Goal: Complete application form

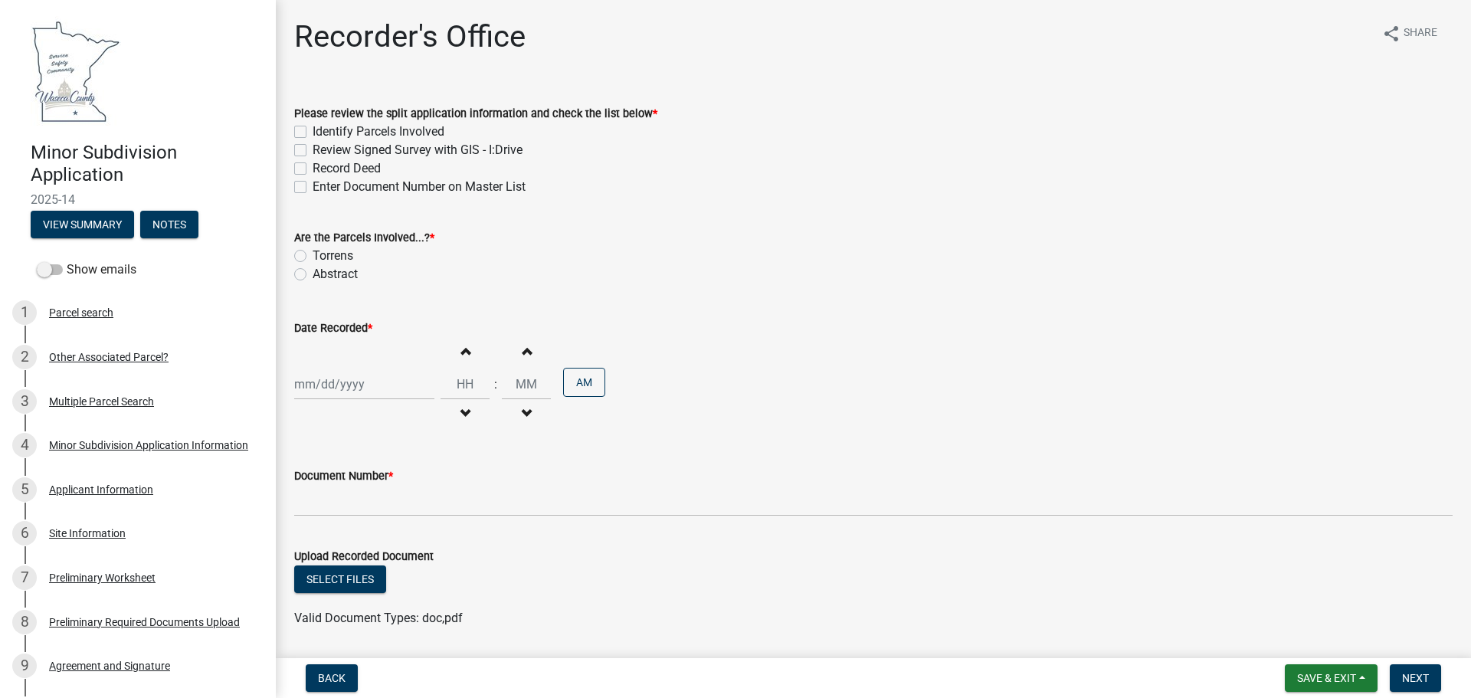
click at [313, 133] on label "Identify Parcels Involved" at bounding box center [379, 132] width 132 height 18
click at [313, 133] on input "Identify Parcels Involved" at bounding box center [318, 128] width 10 height 10
checkbox input "true"
checkbox input "false"
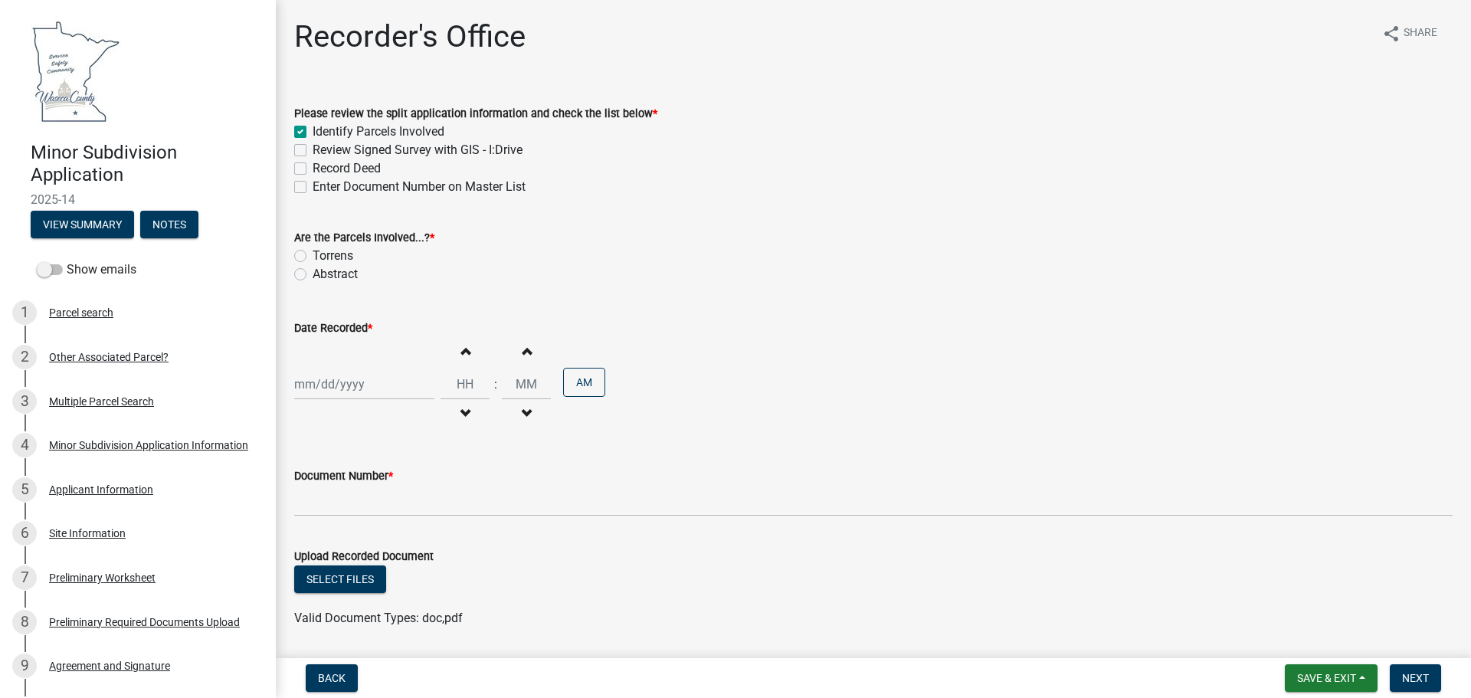
checkbox input "false"
click at [313, 153] on label "Review Signed Survey with GIS - I:Drive" at bounding box center [418, 150] width 210 height 18
click at [313, 151] on input "Review Signed Survey with GIS - I:Drive" at bounding box center [318, 146] width 10 height 10
checkbox input "true"
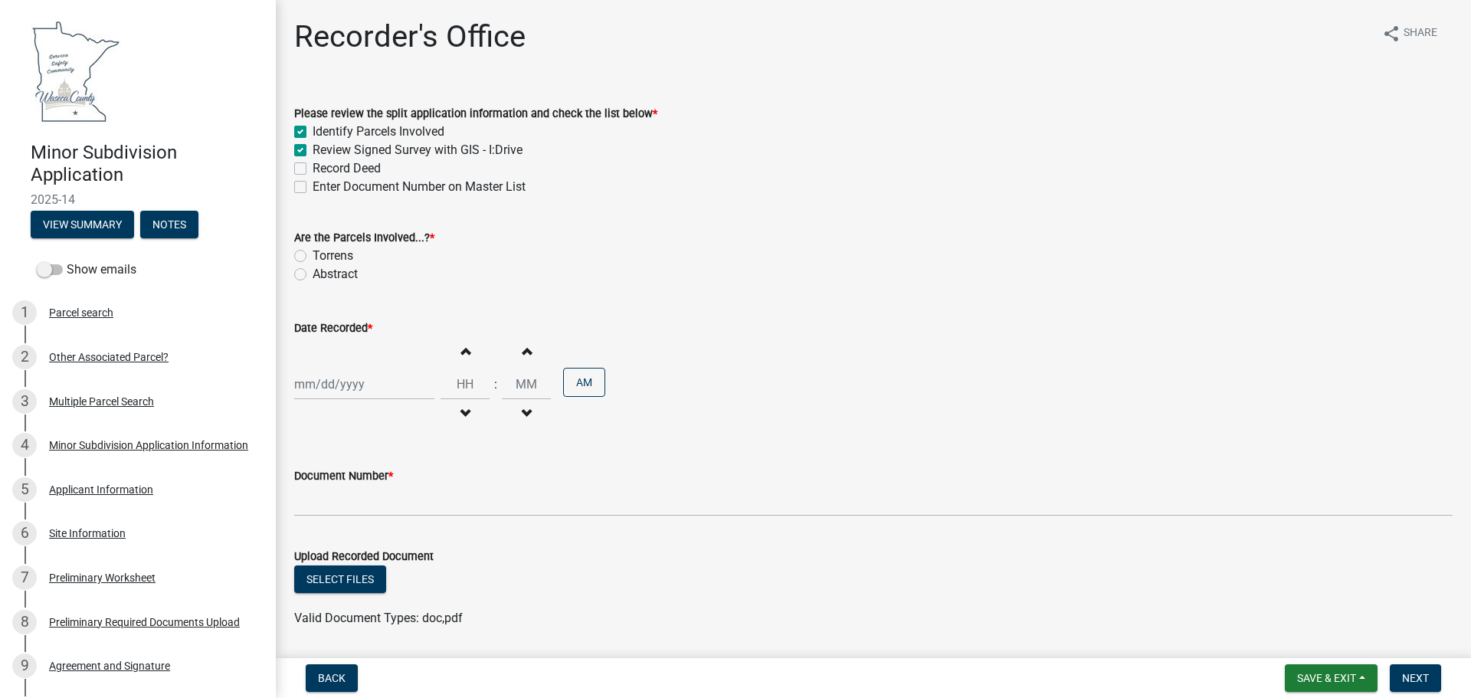
checkbox input "true"
checkbox input "false"
click at [313, 272] on label "Abstract" at bounding box center [335, 274] width 45 height 18
click at [313, 272] on input "Abstract" at bounding box center [318, 270] width 10 height 10
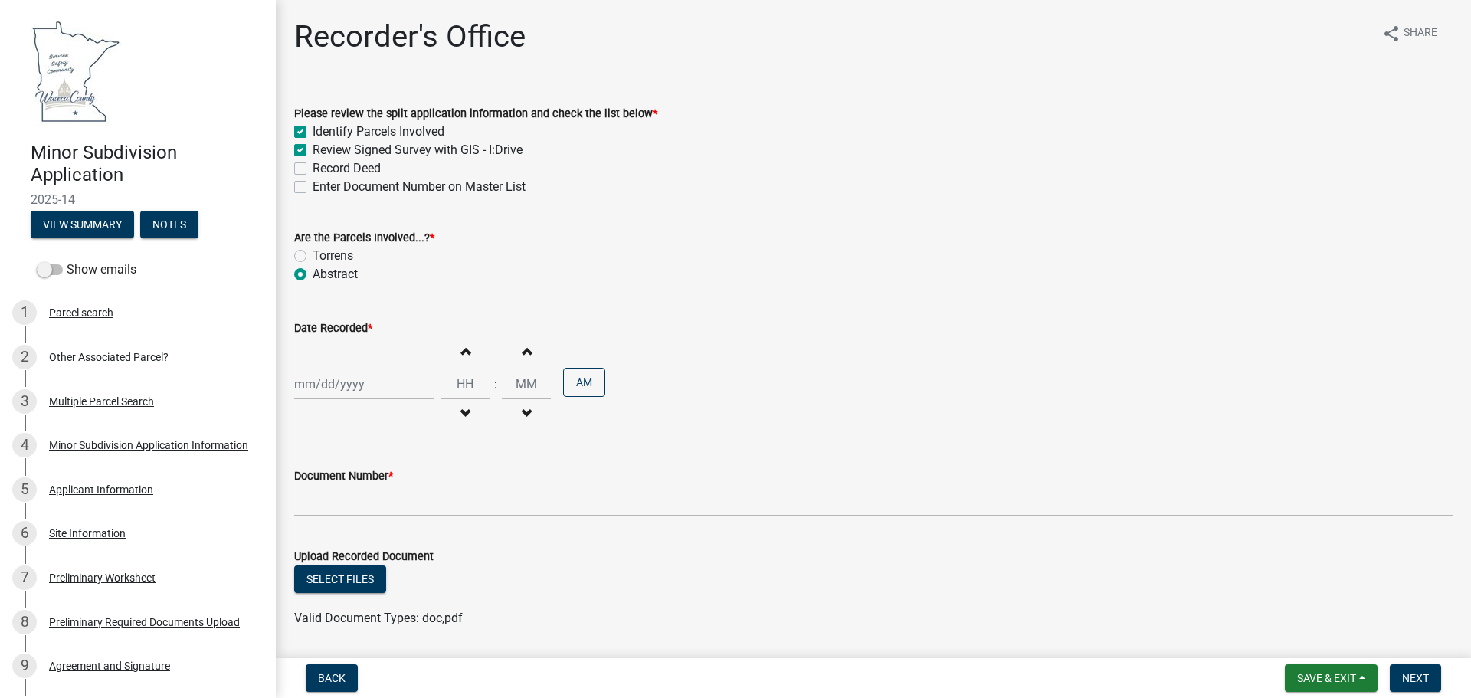
radio input "true"
click at [313, 169] on label "Record Deed" at bounding box center [347, 168] width 68 height 18
click at [313, 169] on input "Record Deed" at bounding box center [318, 164] width 10 height 10
checkbox input "true"
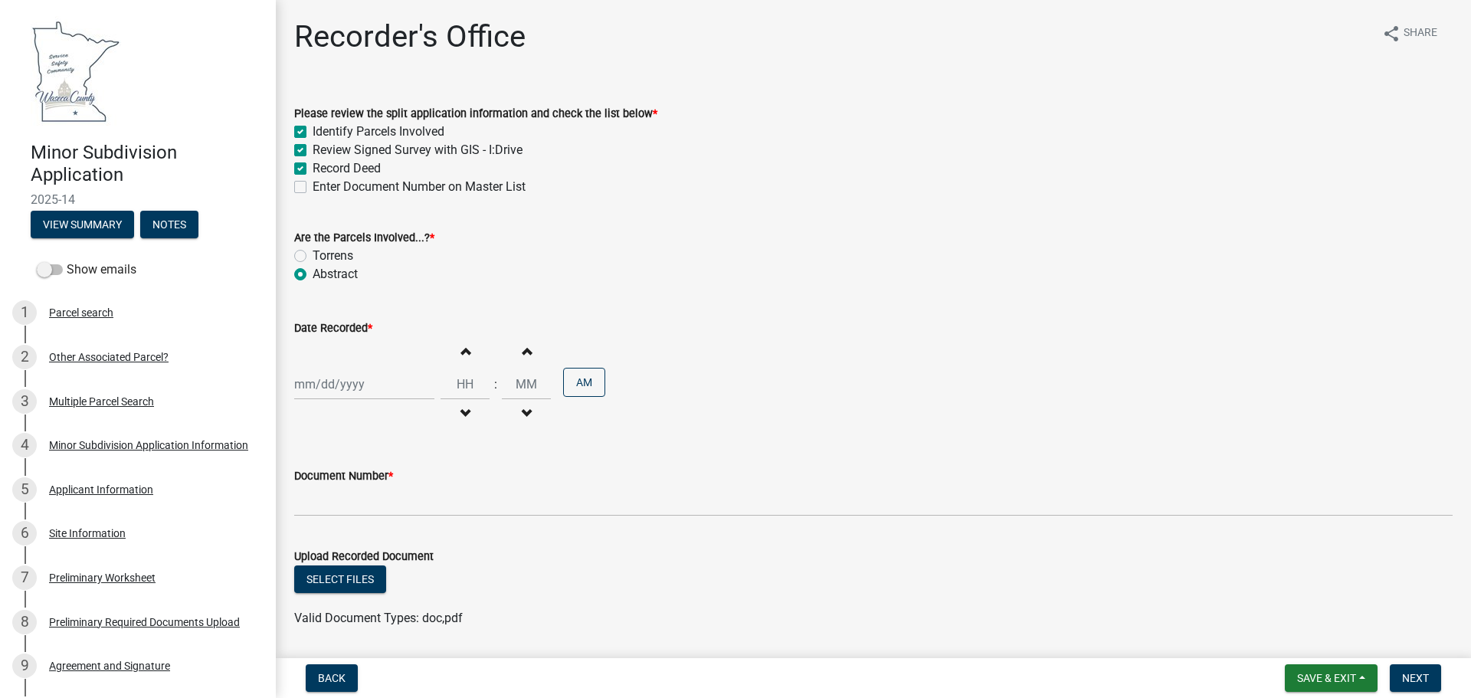
checkbox input "true"
click at [313, 185] on label "Enter Document Number on Master List" at bounding box center [419, 187] width 213 height 18
click at [313, 185] on input "Enter Document Number on Master List" at bounding box center [318, 183] width 10 height 10
checkbox input "true"
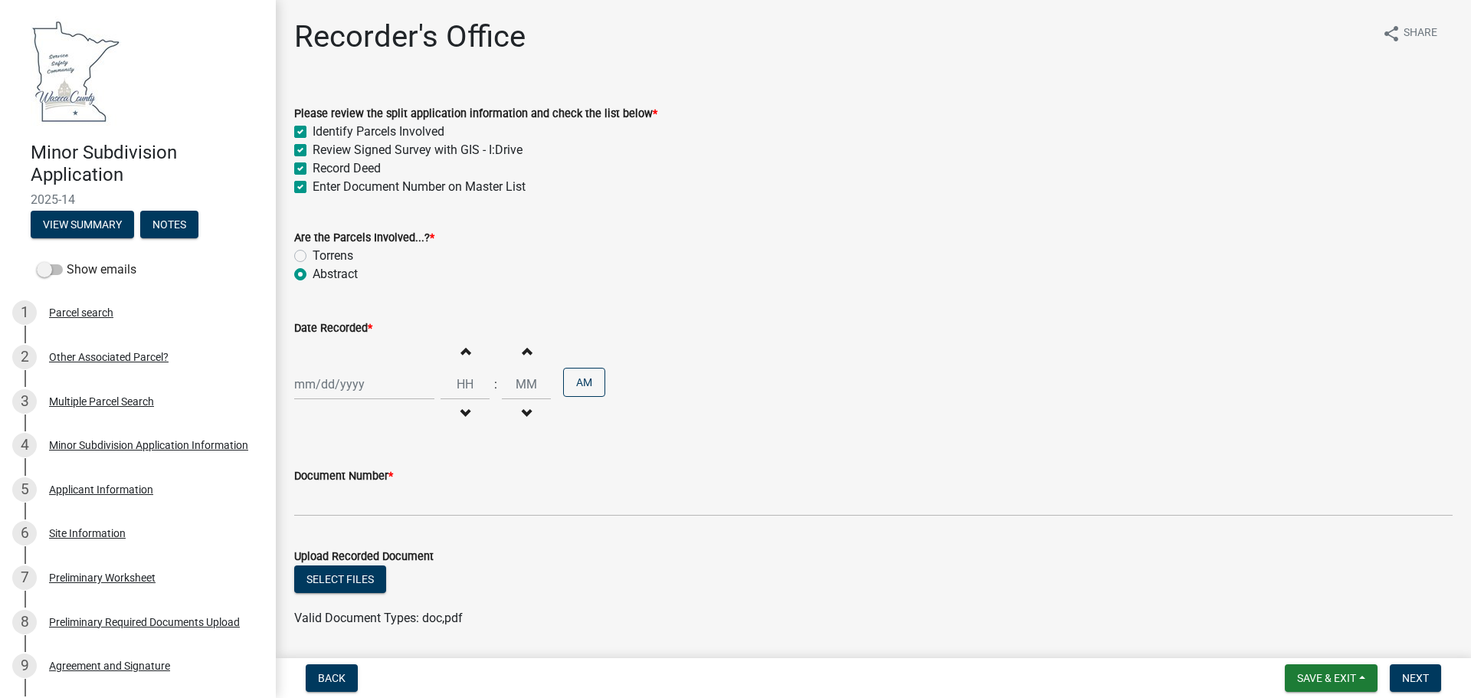
checkbox input "true"
click at [349, 386] on div at bounding box center [364, 384] width 140 height 31
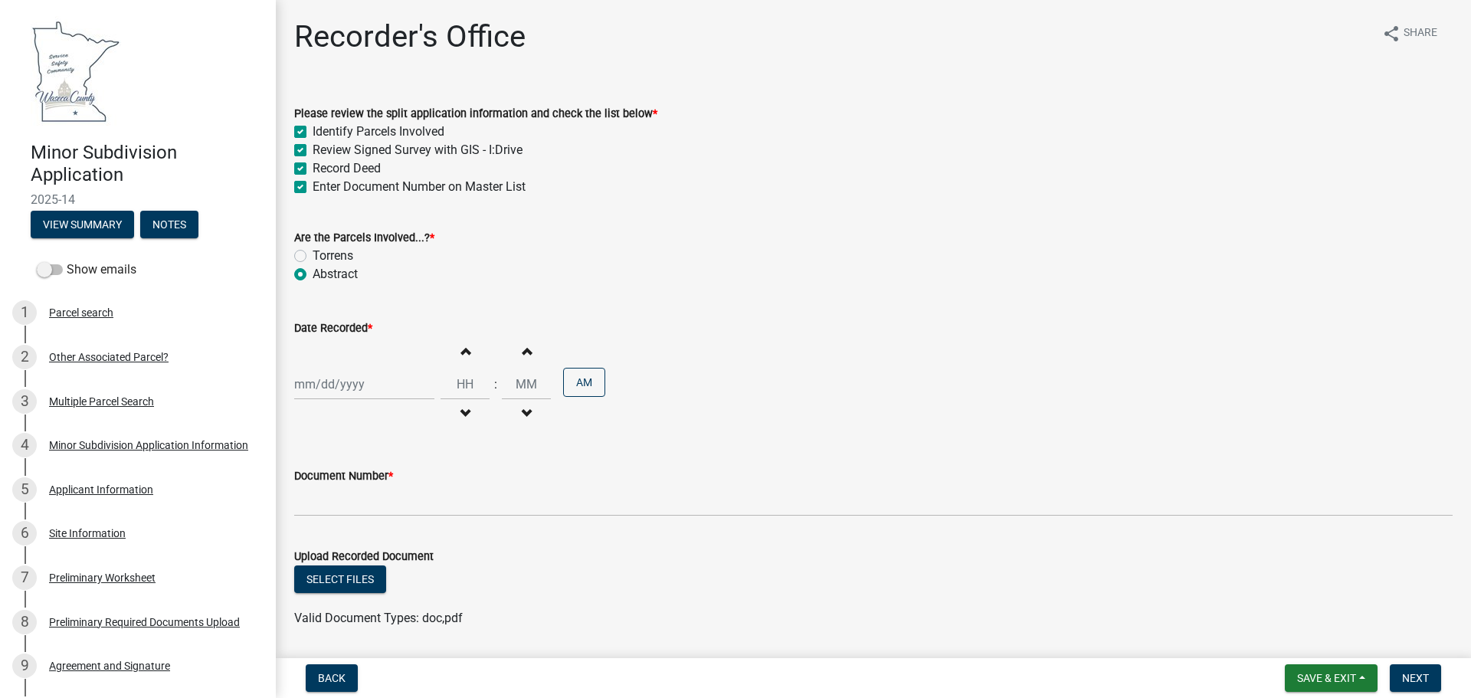
select select "8"
select select "2025"
click at [313, 510] on div "11" at bounding box center [309, 515] width 25 height 25
type input "[DATE]"
click at [462, 389] on input "Hours" at bounding box center [465, 384] width 49 height 31
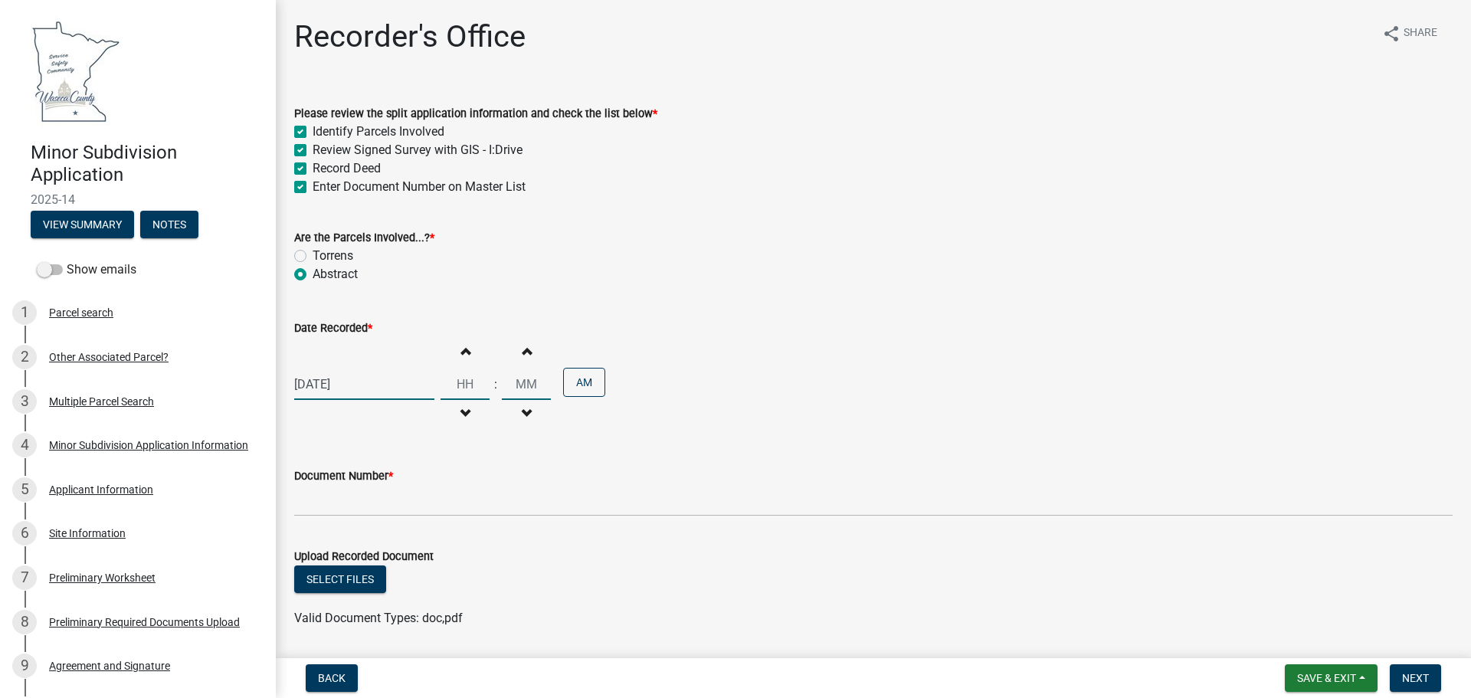
type input "2"
type input "10"
type input "00"
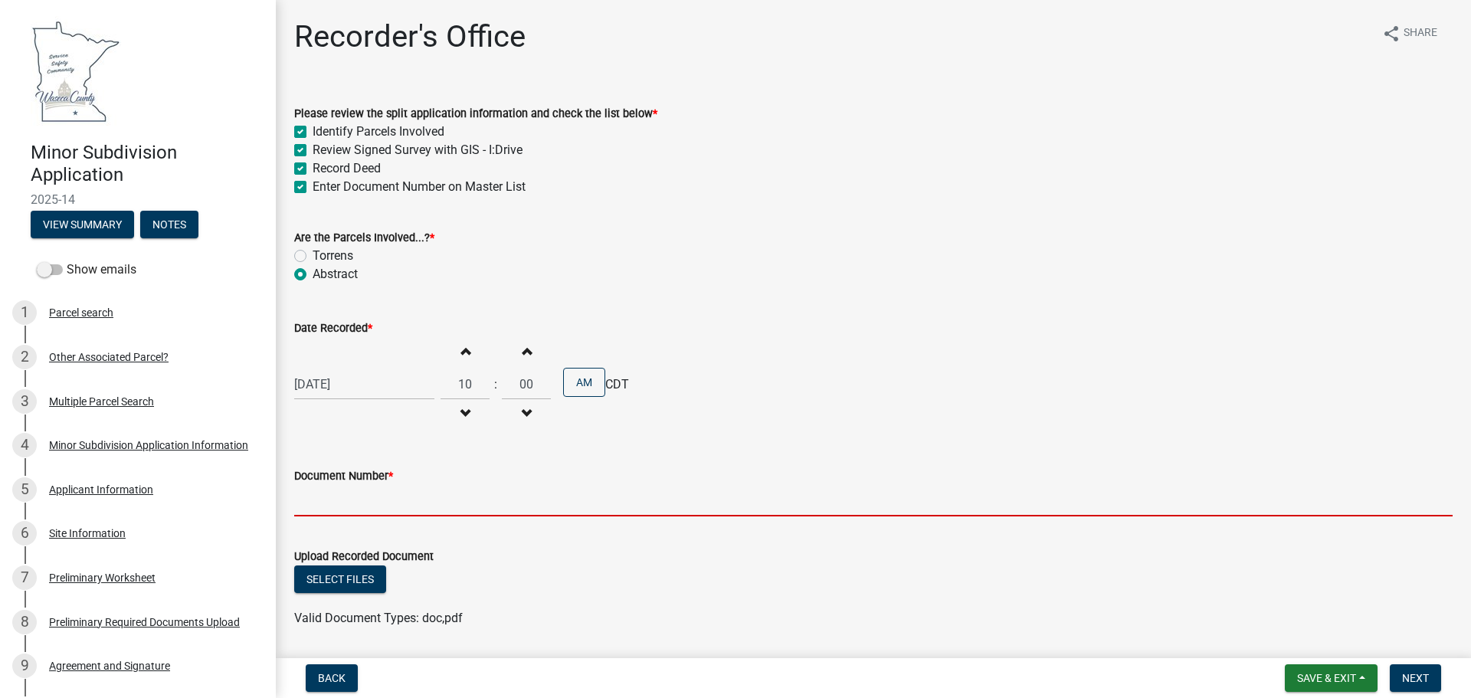
click at [336, 510] on input "Document Number *" at bounding box center [873, 500] width 1159 height 31
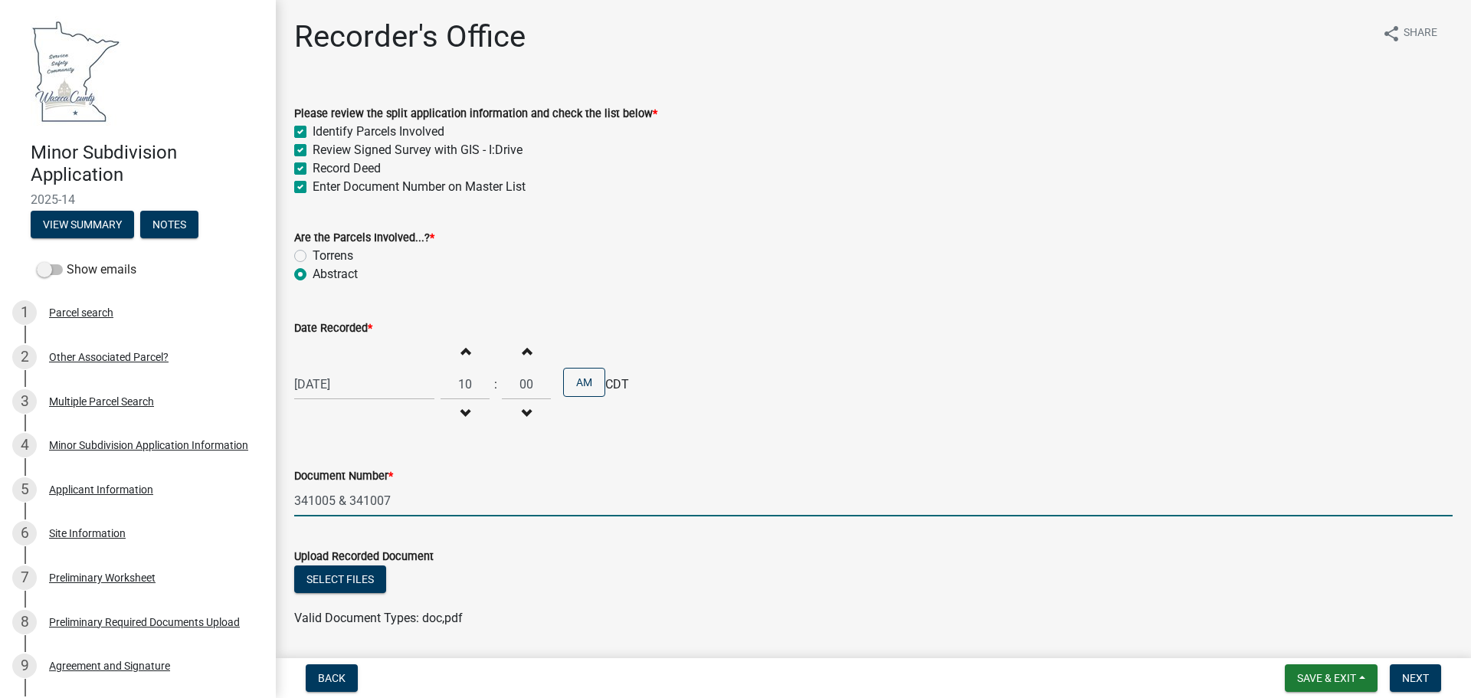
type input "341005 & 341007"
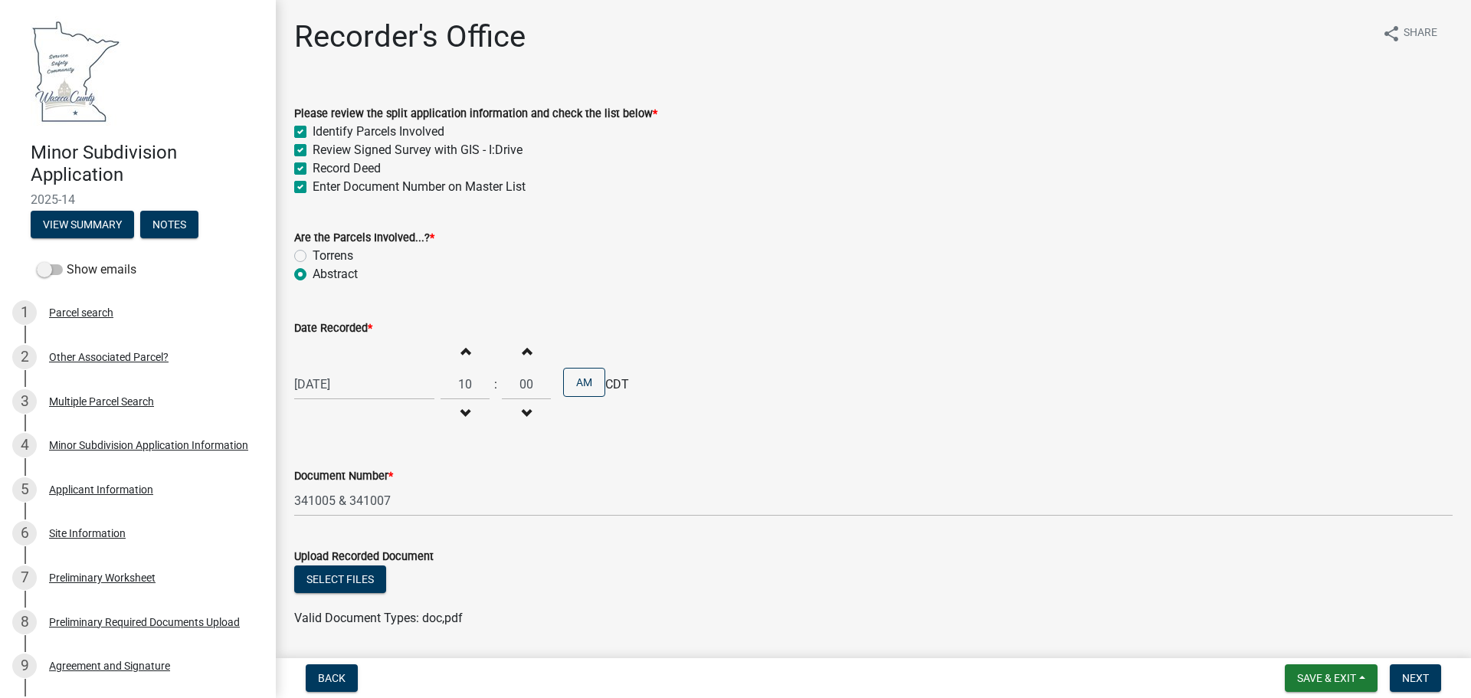
scroll to position [77, 0]
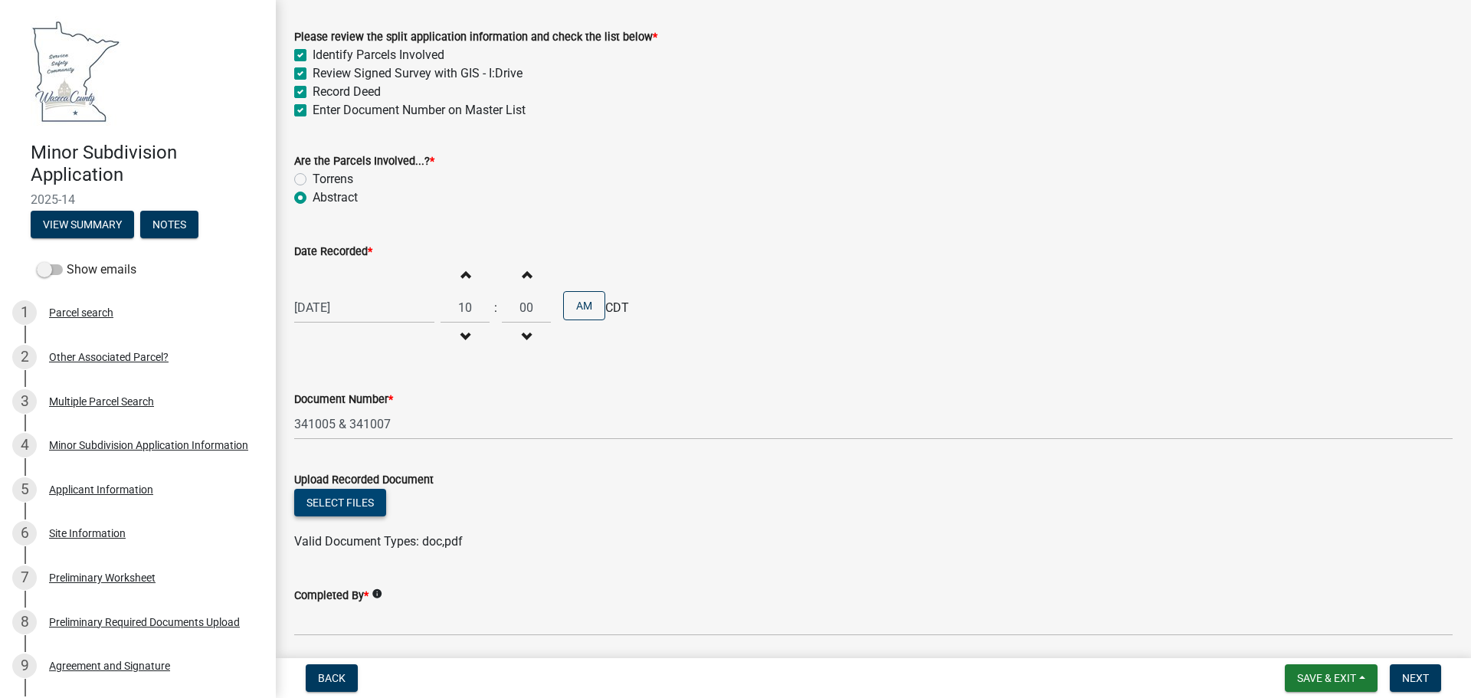
click at [349, 490] on button "Select files" at bounding box center [340, 503] width 92 height 28
click at [340, 500] on button "Select files" at bounding box center [340, 503] width 92 height 28
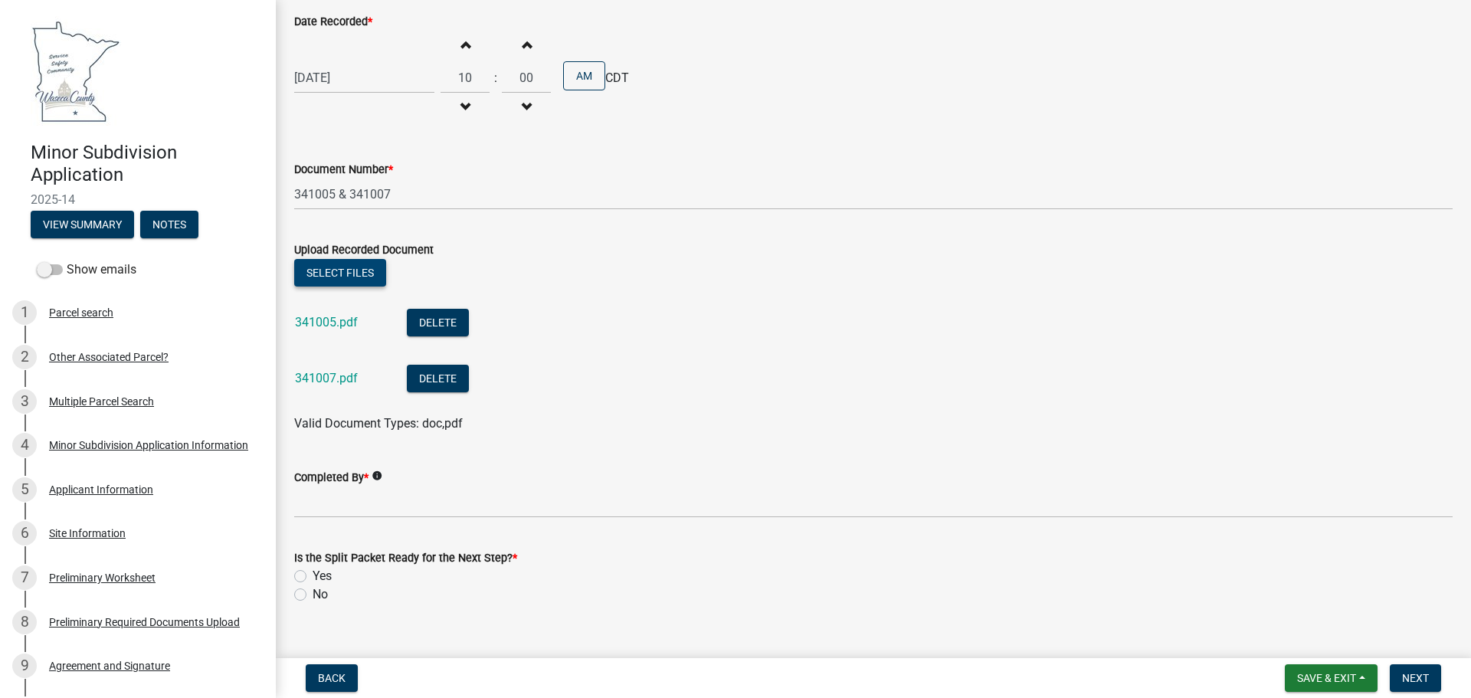
scroll to position [332, 0]
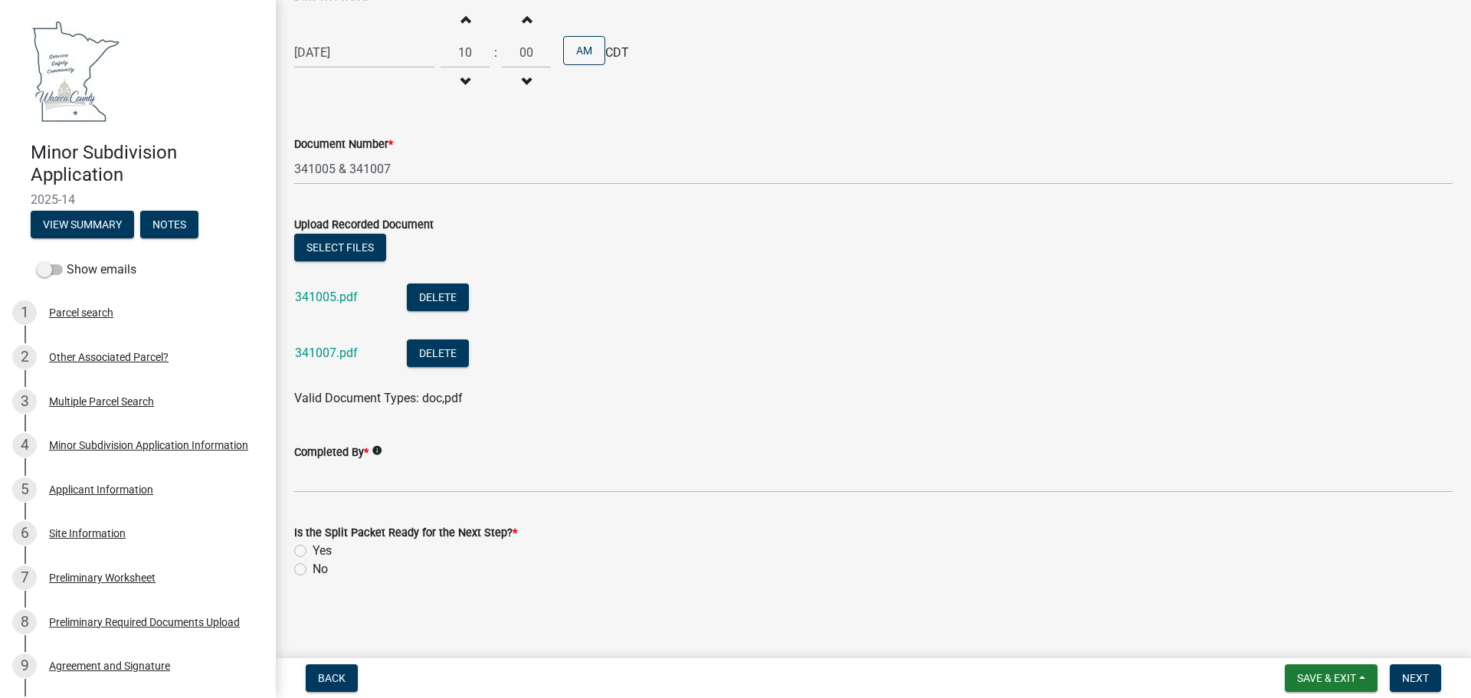
click at [307, 510] on div "Yes" at bounding box center [873, 551] width 1159 height 18
click at [313, 510] on label "Yes" at bounding box center [322, 551] width 19 height 18
click at [313, 510] on input "Yes" at bounding box center [318, 547] width 10 height 10
radio input "true"
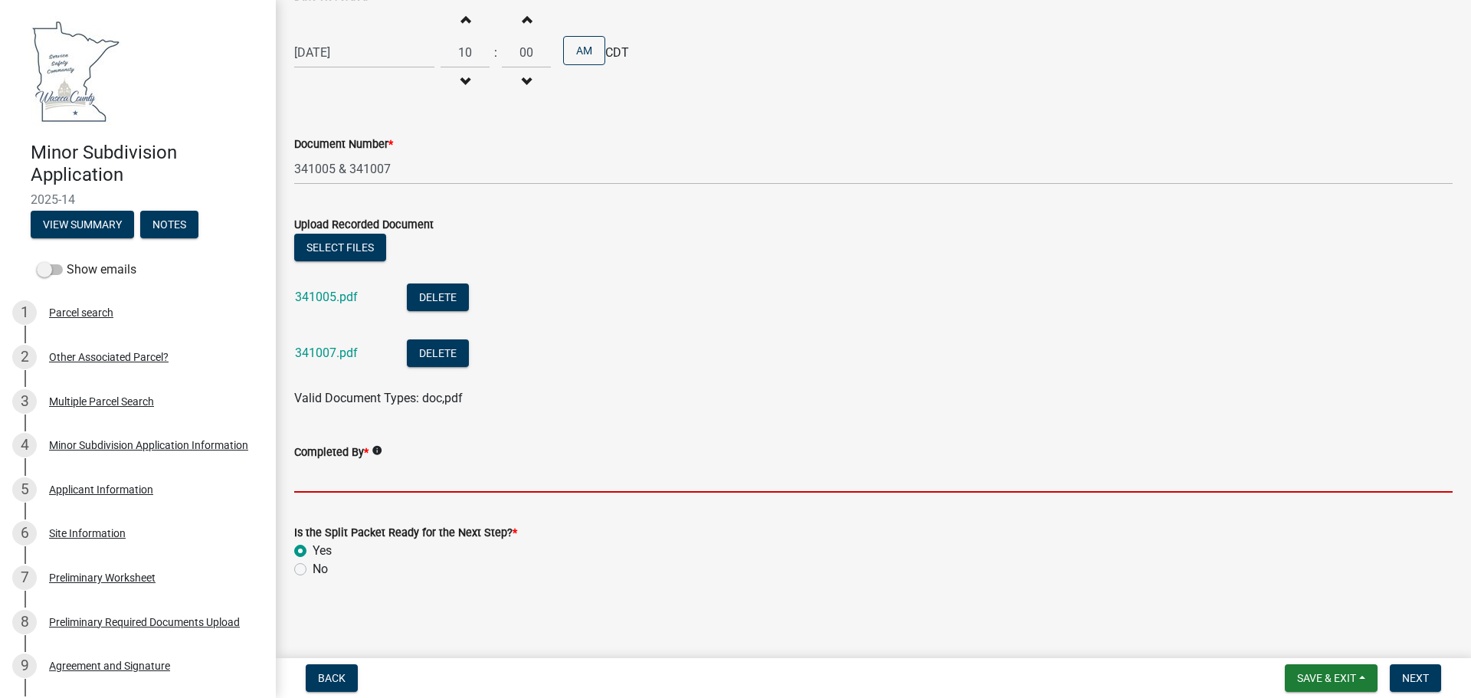
click at [298, 480] on input "Completed By *" at bounding box center [873, 476] width 1159 height 31
type input "[PERSON_NAME]"
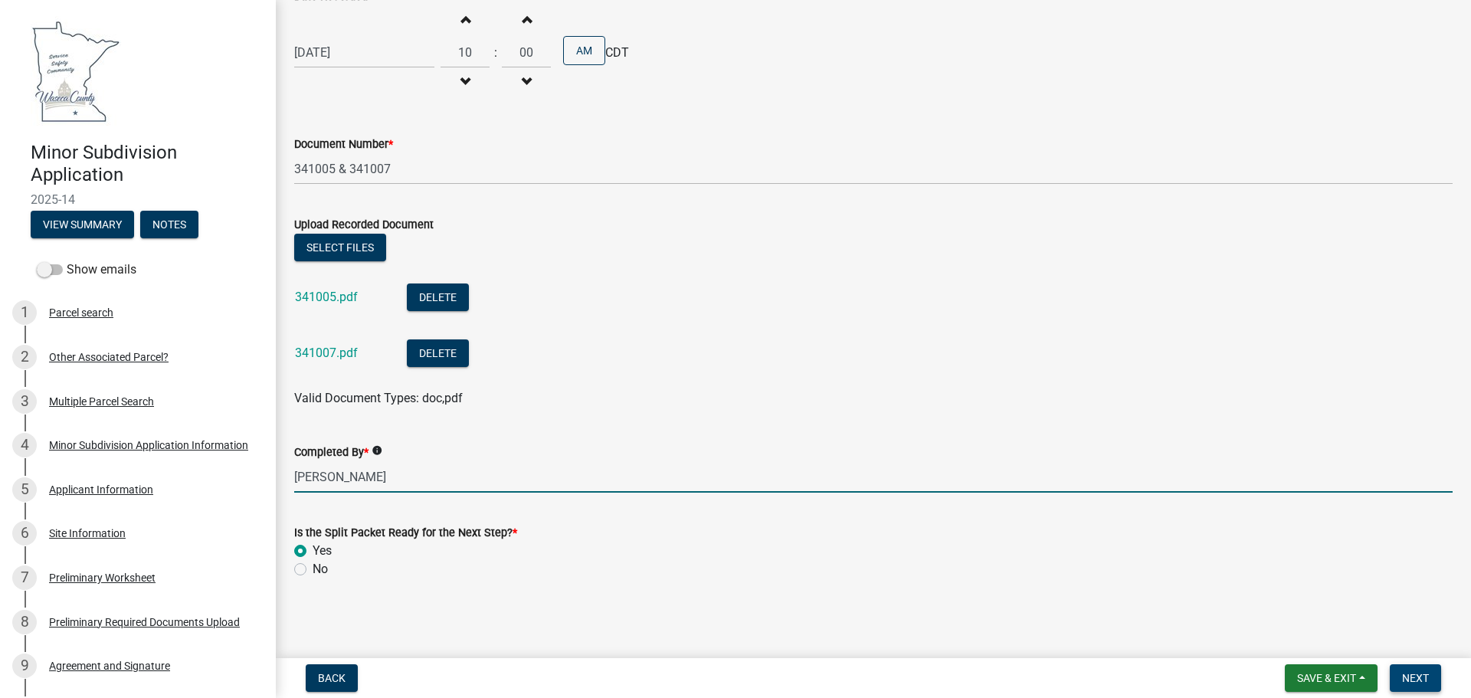
click at [1005, 510] on span "Next" at bounding box center [1415, 678] width 27 height 12
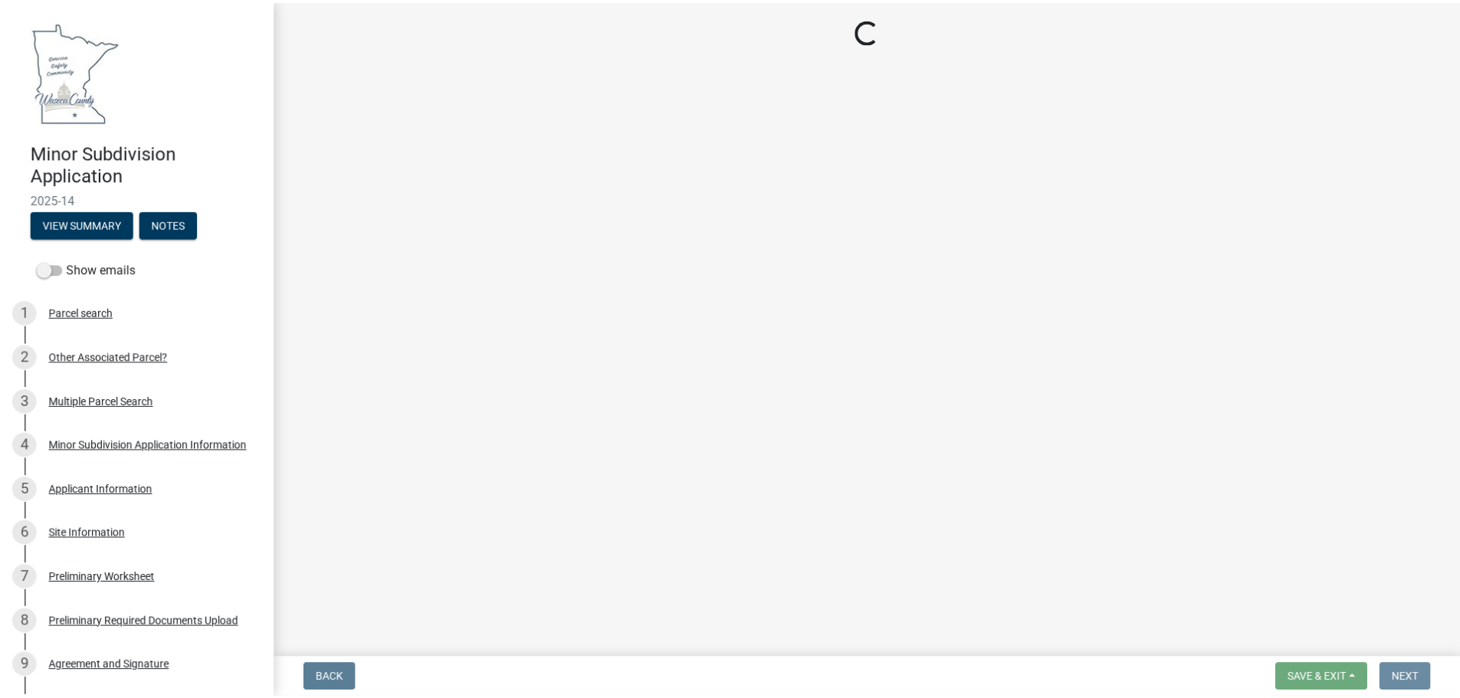
scroll to position [0, 0]
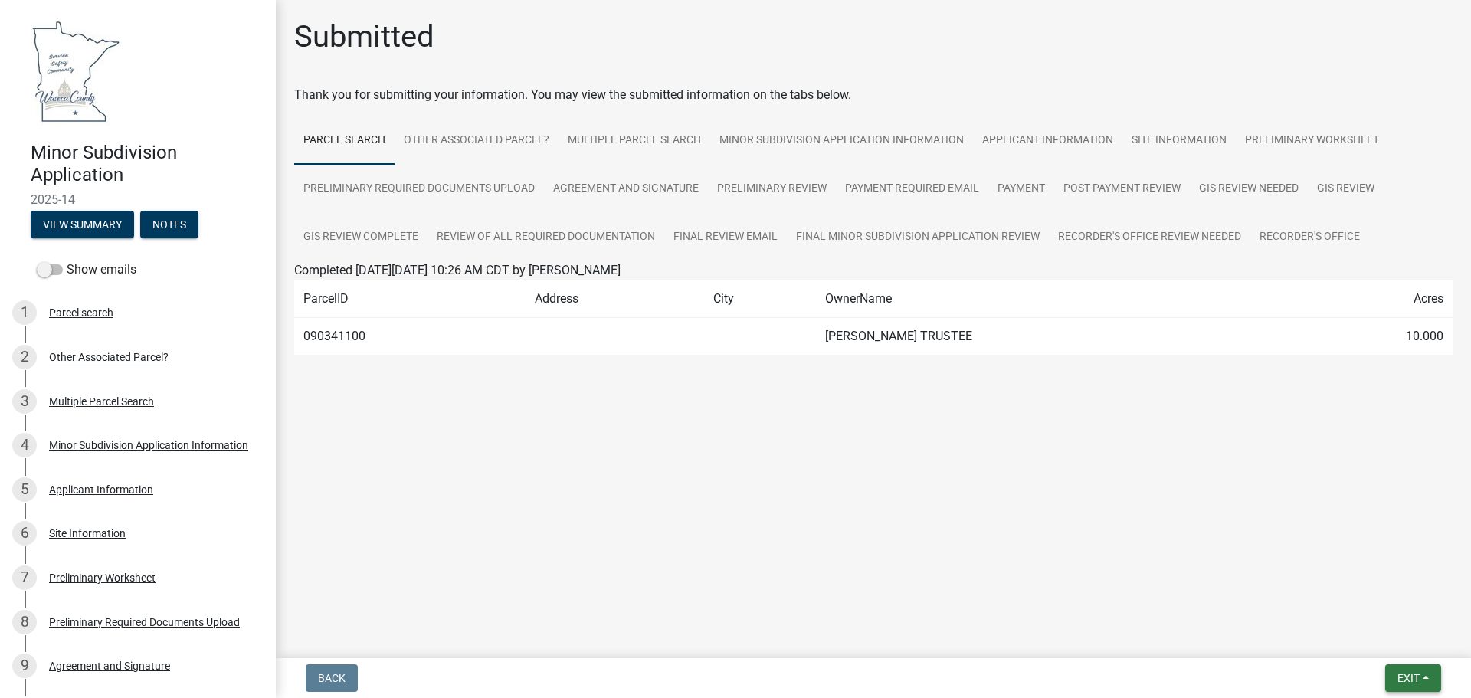
drag, startPoint x: 1405, startPoint y: 677, endPoint x: 1397, endPoint y: 671, distance: 10.0
click at [1005, 510] on span "Exit" at bounding box center [1409, 678] width 22 height 12
click at [1005, 510] on div "Minor Subdivision Application 2025-14 View Summary Notes Show emails 1 Parcel s…" at bounding box center [735, 349] width 1471 height 698
click at [1005, 510] on button "Exit" at bounding box center [1414, 678] width 56 height 28
click at [1005, 510] on button "Save & Exit" at bounding box center [1380, 638] width 123 height 37
